Goal: Information Seeking & Learning: Learn about a topic

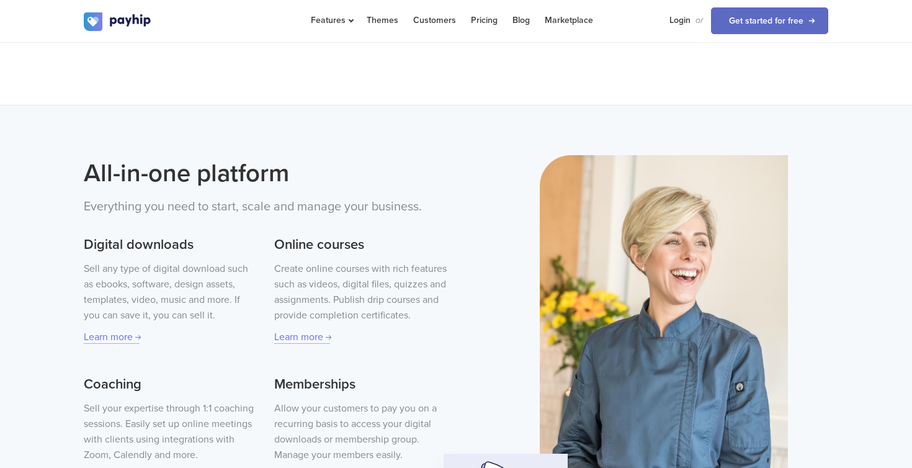
scroll to position [259, 0]
click at [125, 247] on h3 "Digital downloads" at bounding box center [170, 244] width 172 height 20
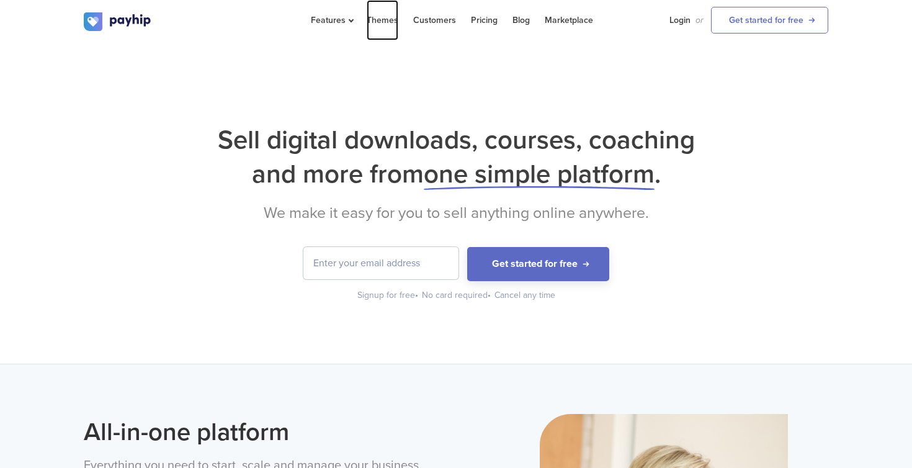
click at [376, 20] on link "Themes" at bounding box center [383, 20] width 32 height 40
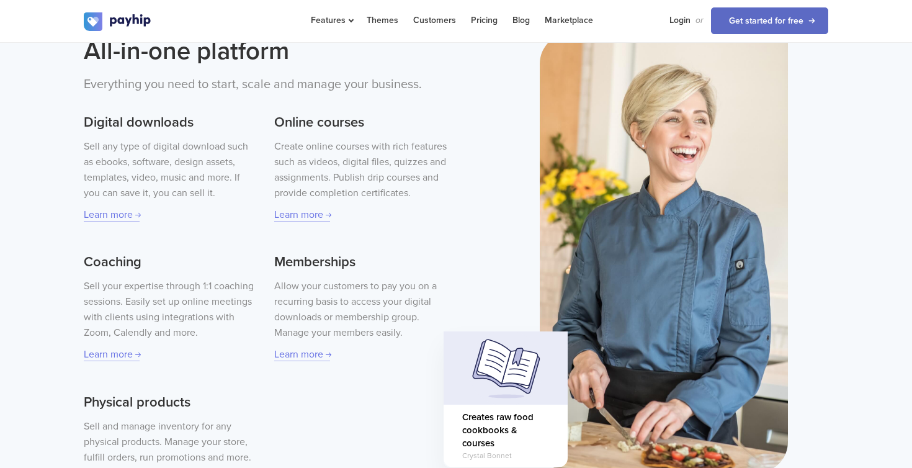
scroll to position [412, 0]
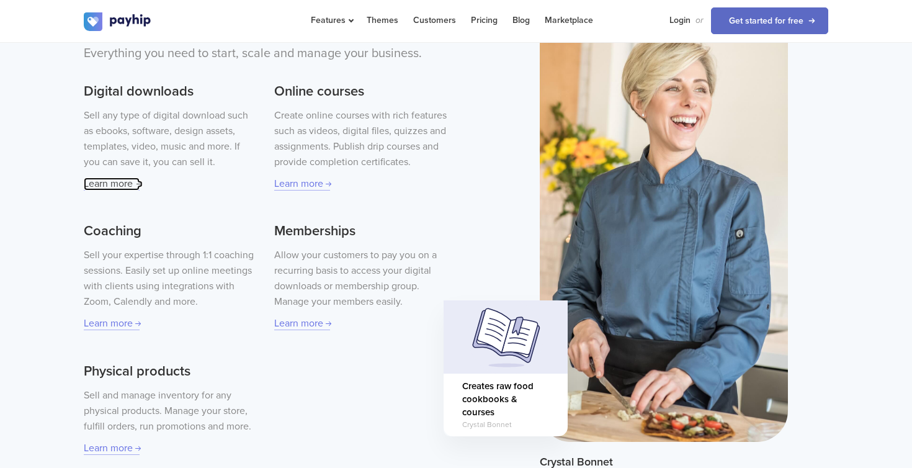
click at [119, 186] on link "Learn more" at bounding box center [112, 183] width 56 height 13
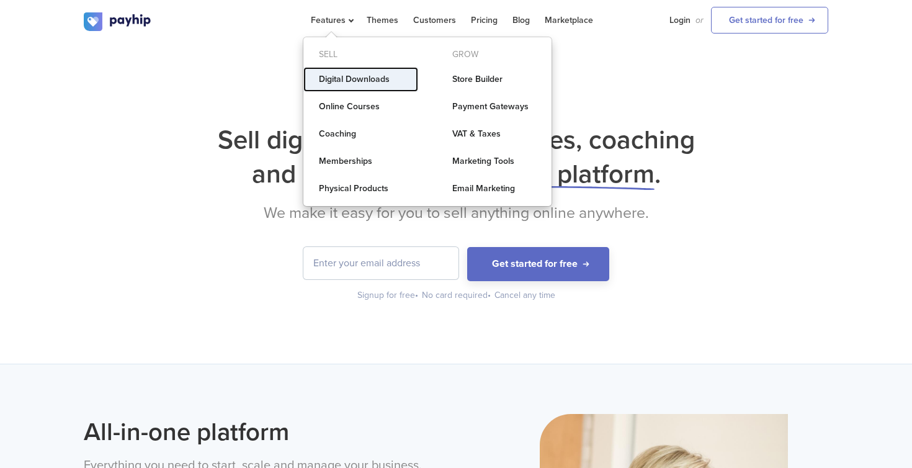
click at [344, 74] on link "Digital Downloads" at bounding box center [360, 79] width 115 height 25
